Goal: Navigation & Orientation: Find specific page/section

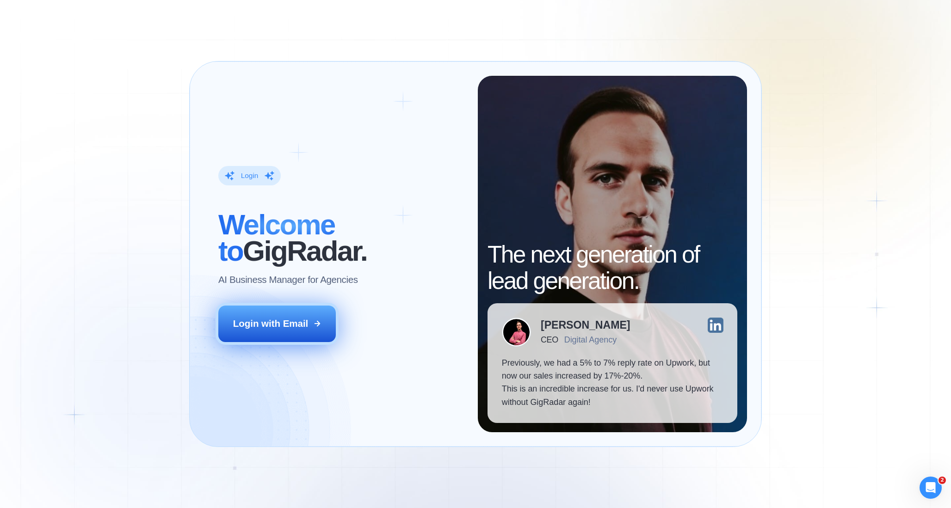
click at [278, 327] on div "Login with Email" at bounding box center [270, 323] width 75 height 13
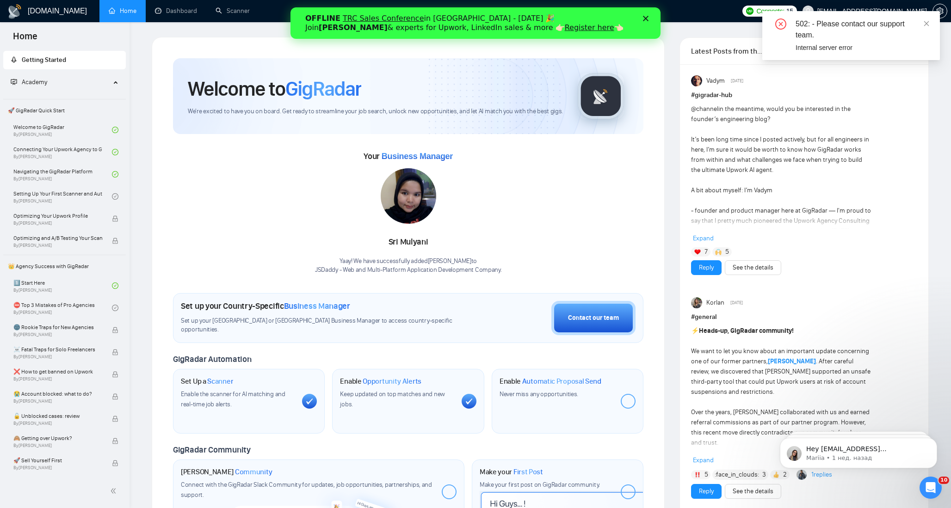
click at [643, 16] on polygon "Закрыть" at bounding box center [646, 19] width 6 height 6
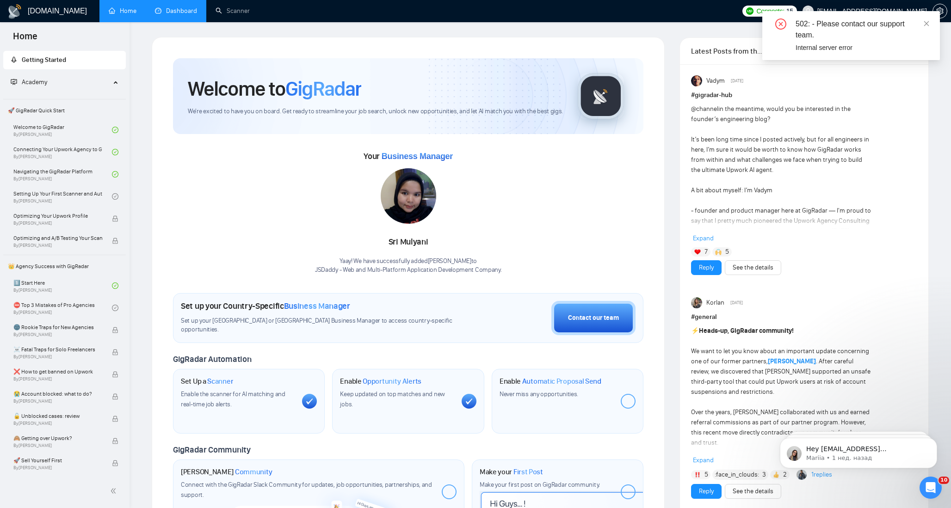
click at [176, 9] on link "Dashboard" at bounding box center [176, 11] width 42 height 8
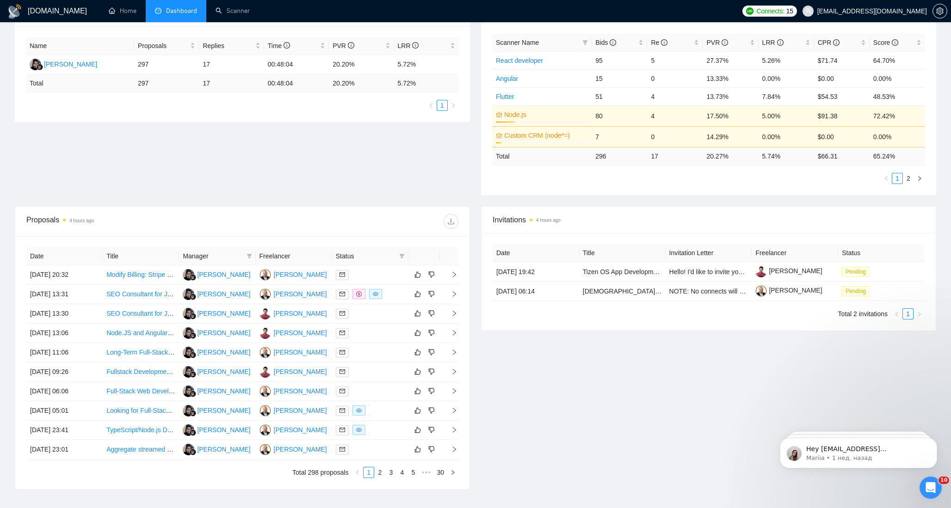
scroll to position [188, 0]
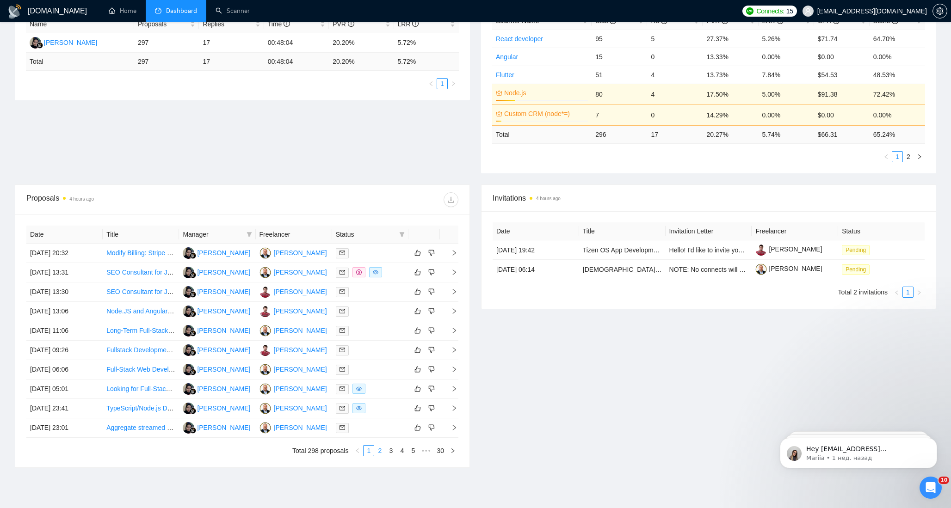
click at [379, 453] on link "2" at bounding box center [380, 451] width 10 height 10
click at [282, 334] on div "[PERSON_NAME]" at bounding box center [300, 331] width 53 height 10
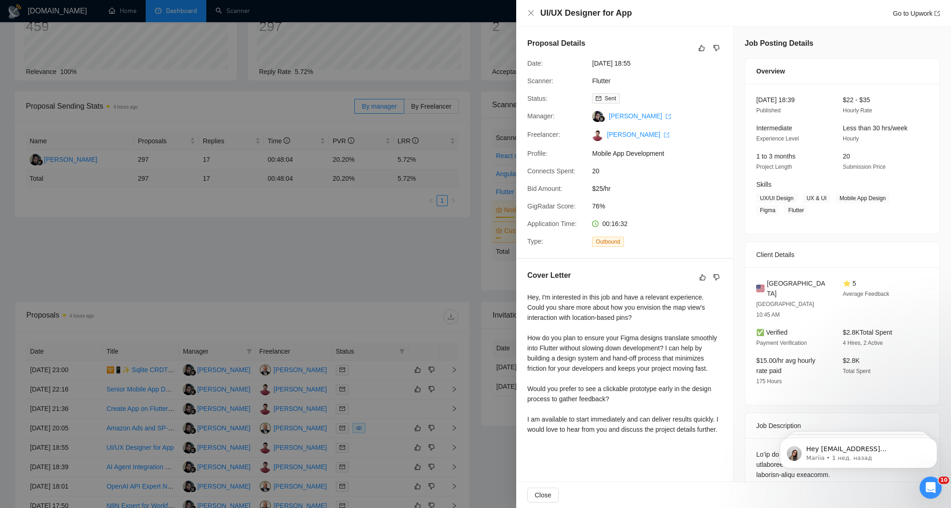
scroll to position [126, 0]
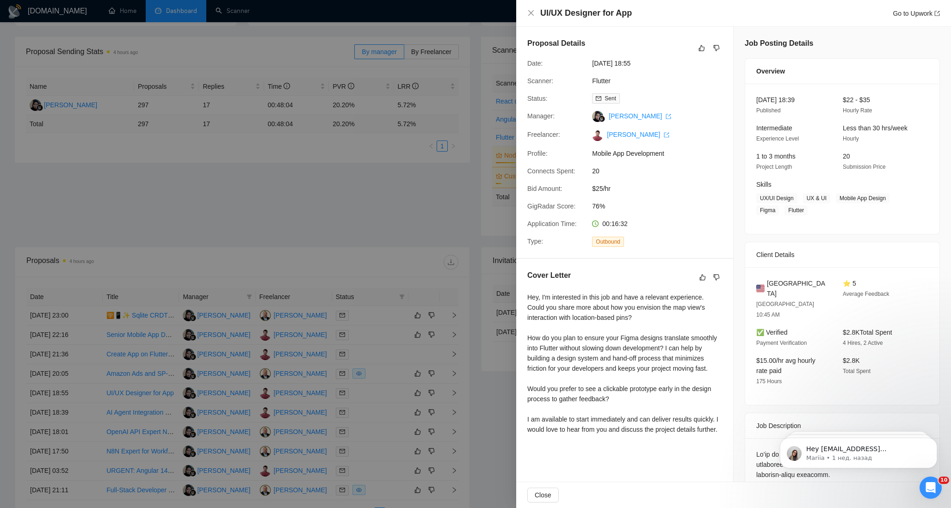
click at [405, 236] on div at bounding box center [475, 254] width 951 height 508
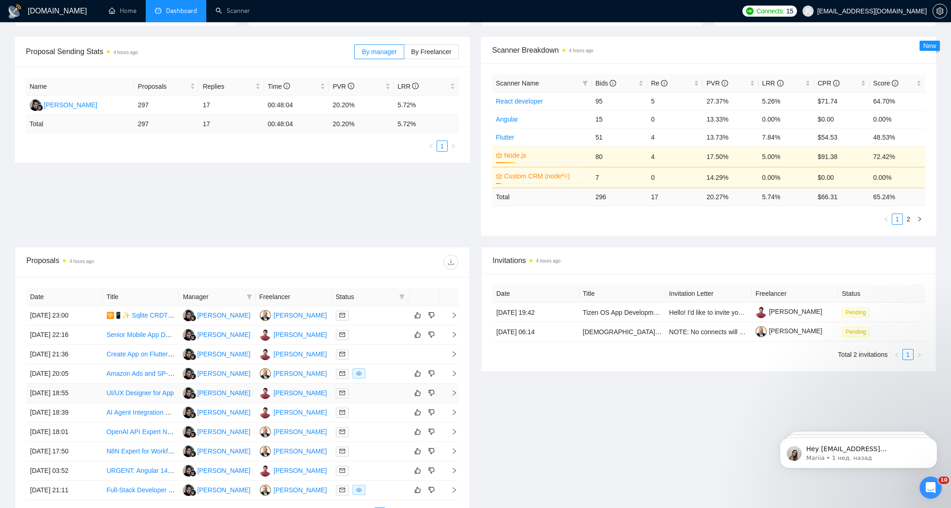
click at [147, 396] on link "UI/UX Designer for App" at bounding box center [140, 392] width 68 height 7
